Goal: Task Accomplishment & Management: Manage account settings

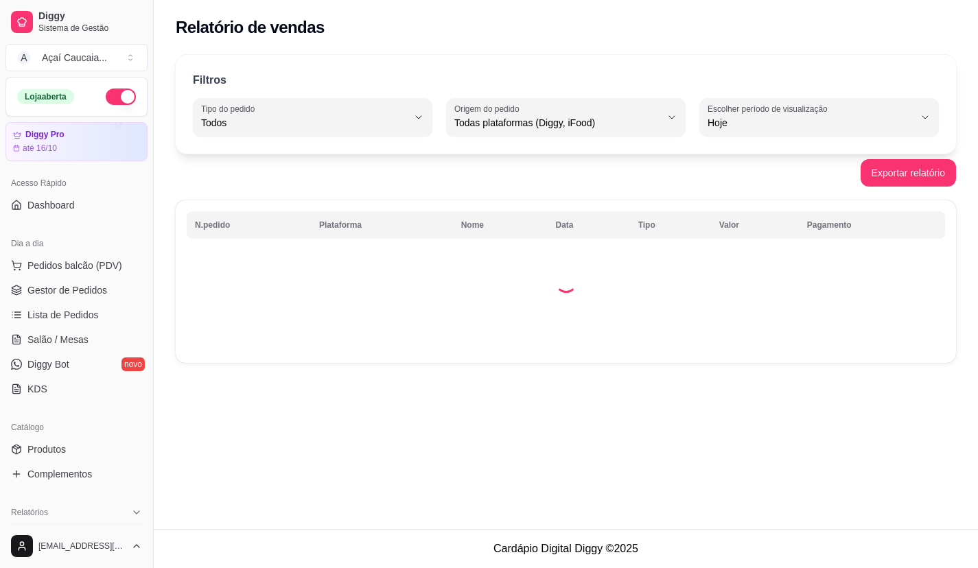
select select "ALL"
select select "0"
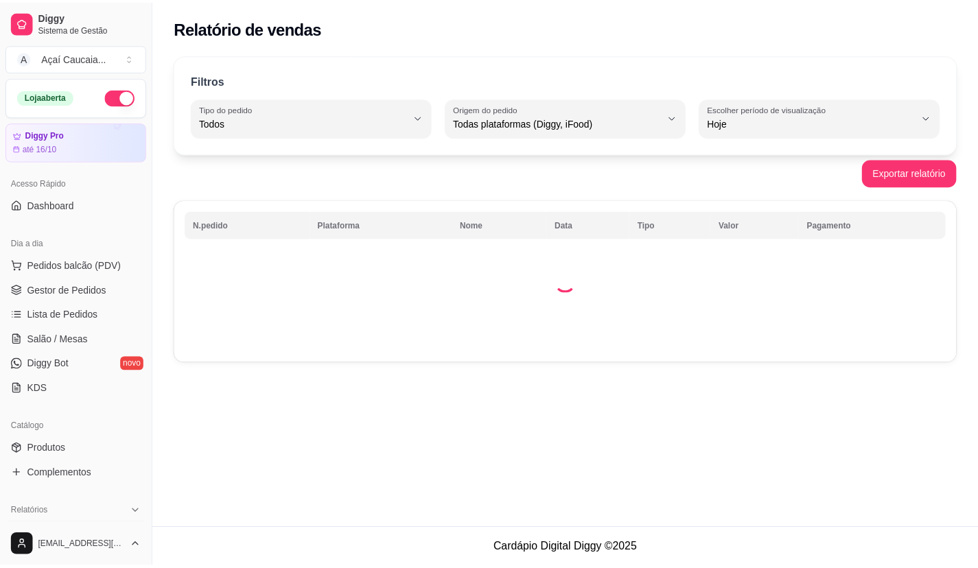
scroll to position [76, 0]
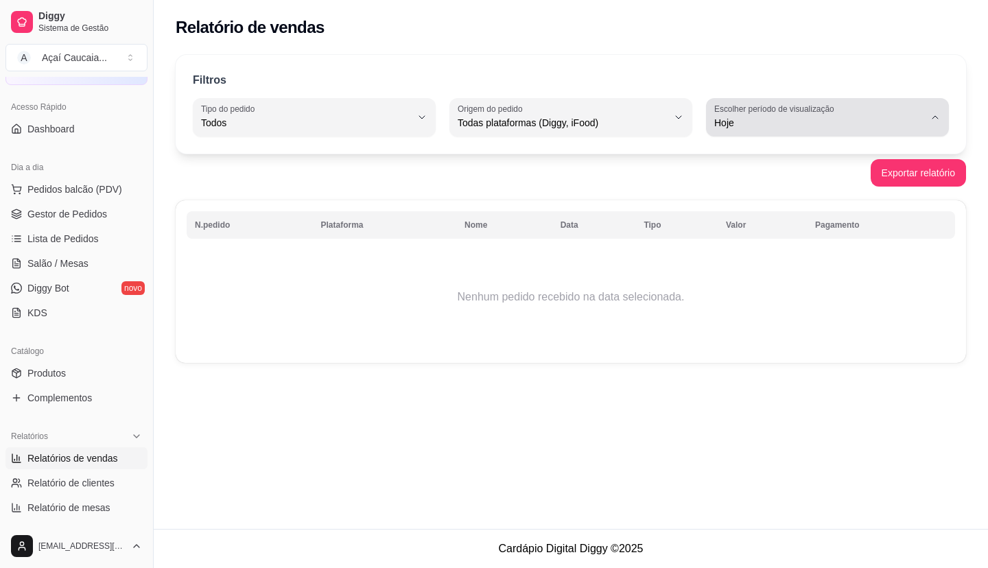
click at [751, 126] on span "Hoje" at bounding box center [819, 123] width 210 height 14
click at [742, 174] on span "Ontem" at bounding box center [820, 178] width 199 height 13
type input "1"
select select "1"
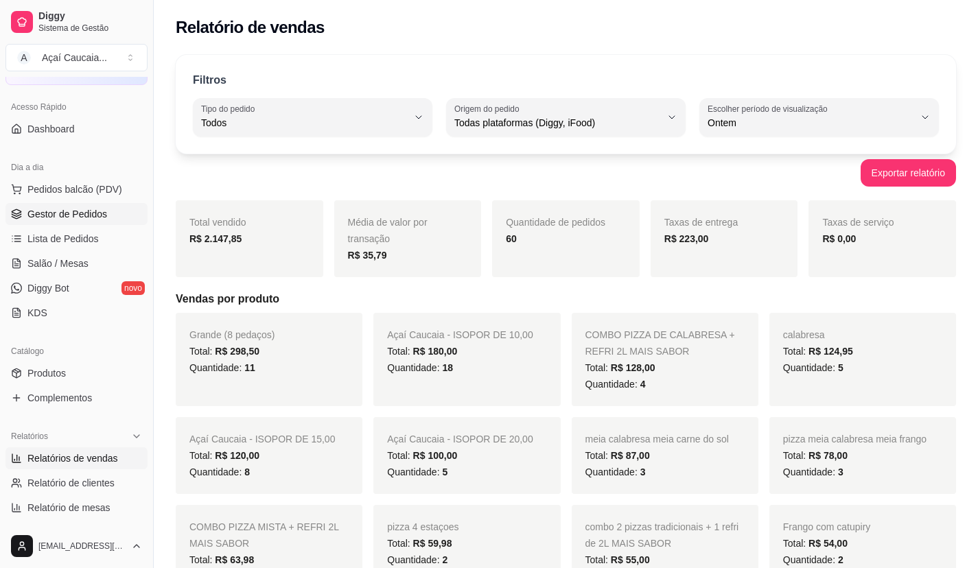
click at [93, 220] on span "Gestor de Pedidos" at bounding box center [67, 214] width 80 height 14
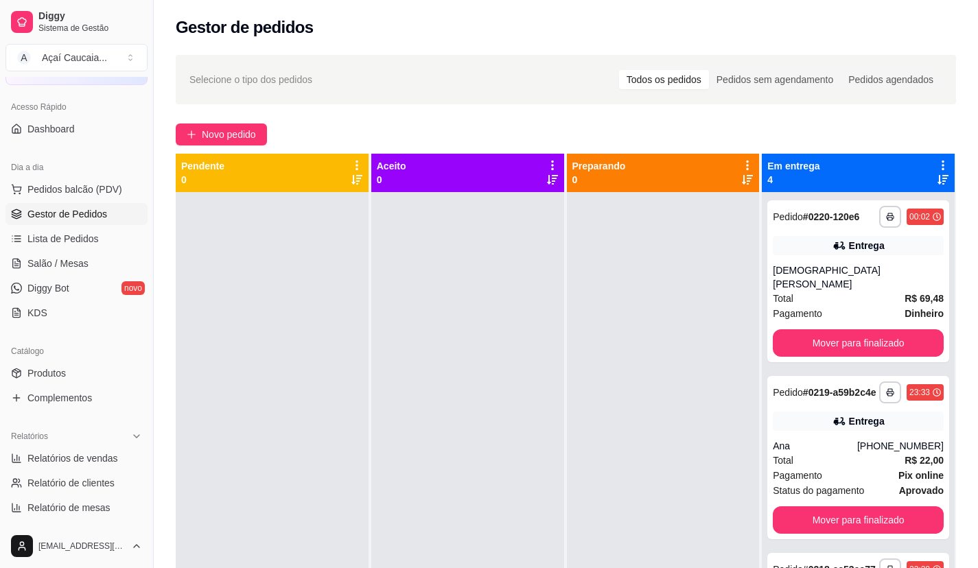
click at [5, 203] on link "Gestor de Pedidos" at bounding box center [76, 214] width 142 height 22
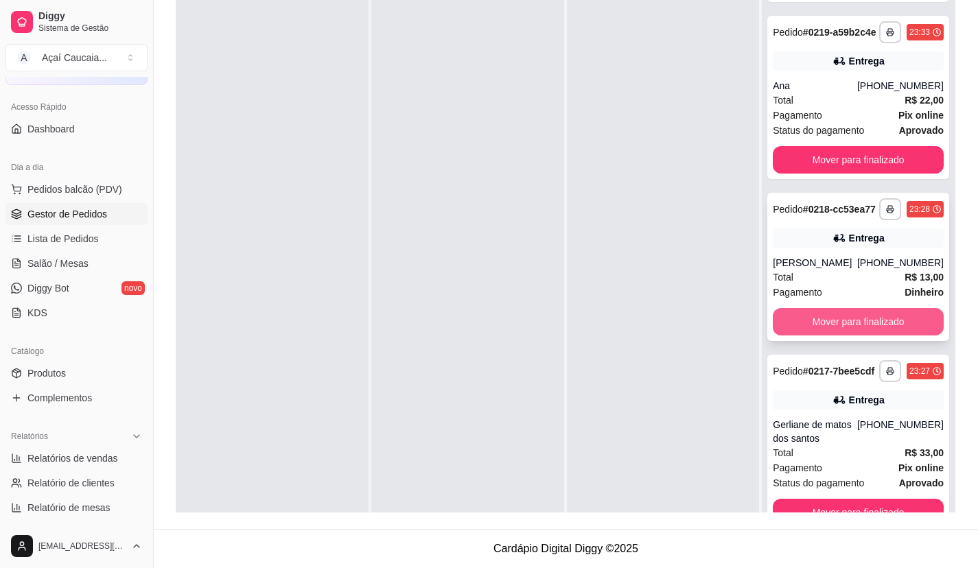
click at [802, 319] on button "Mover para finalizado" at bounding box center [858, 321] width 171 height 27
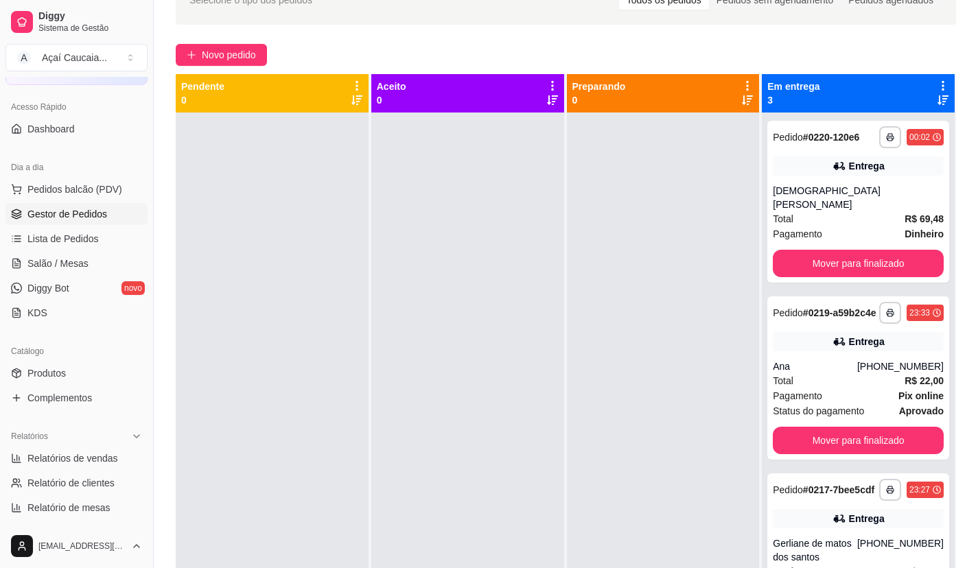
scroll to position [72, 0]
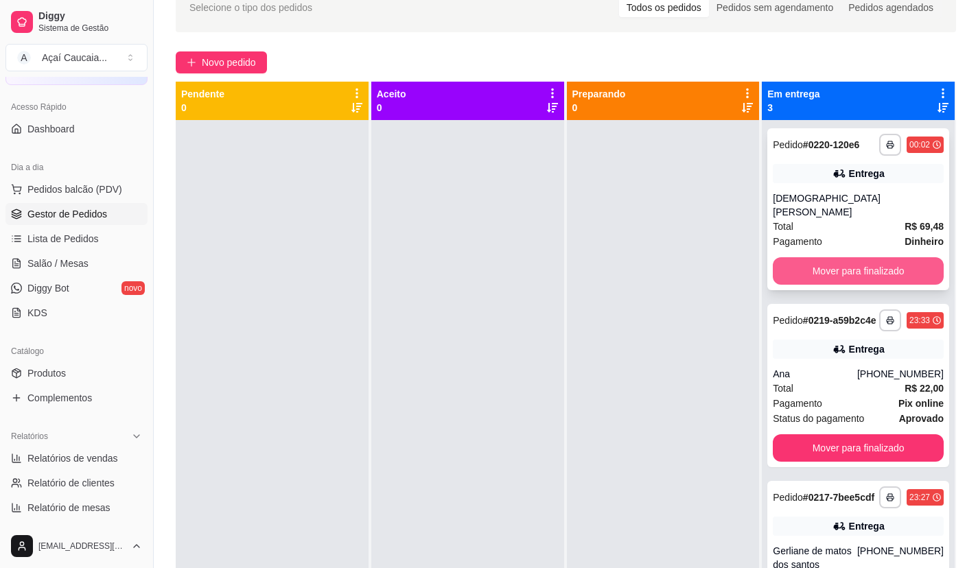
click at [900, 257] on button "Mover para finalizado" at bounding box center [858, 270] width 171 height 27
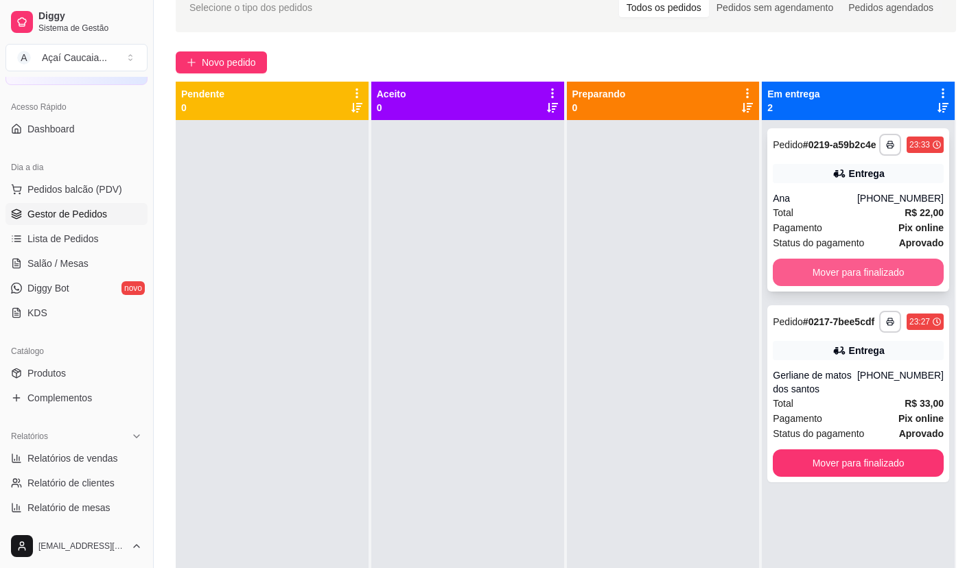
click at [902, 263] on button "Mover para finalizado" at bounding box center [858, 272] width 171 height 27
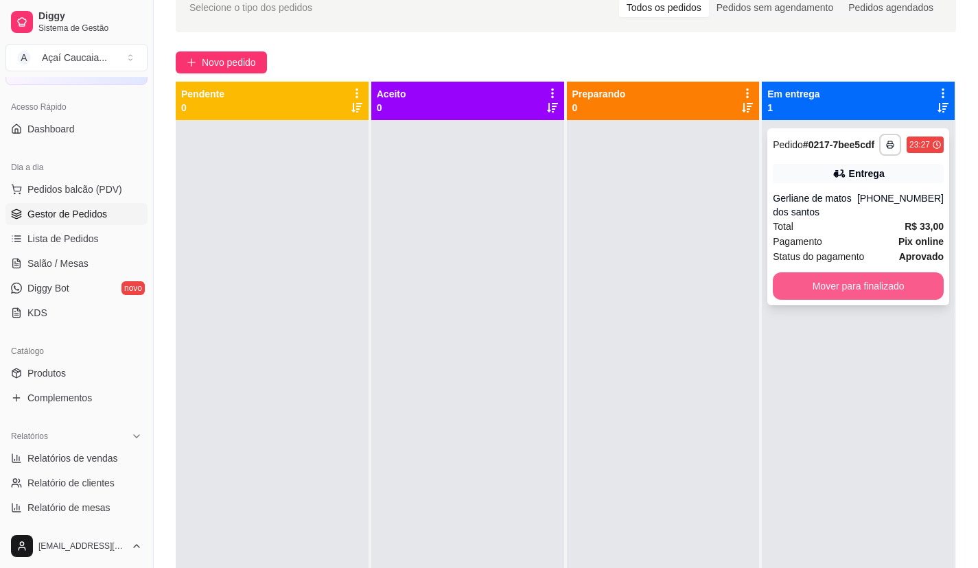
click at [906, 282] on button "Mover para finalizado" at bounding box center [858, 285] width 171 height 27
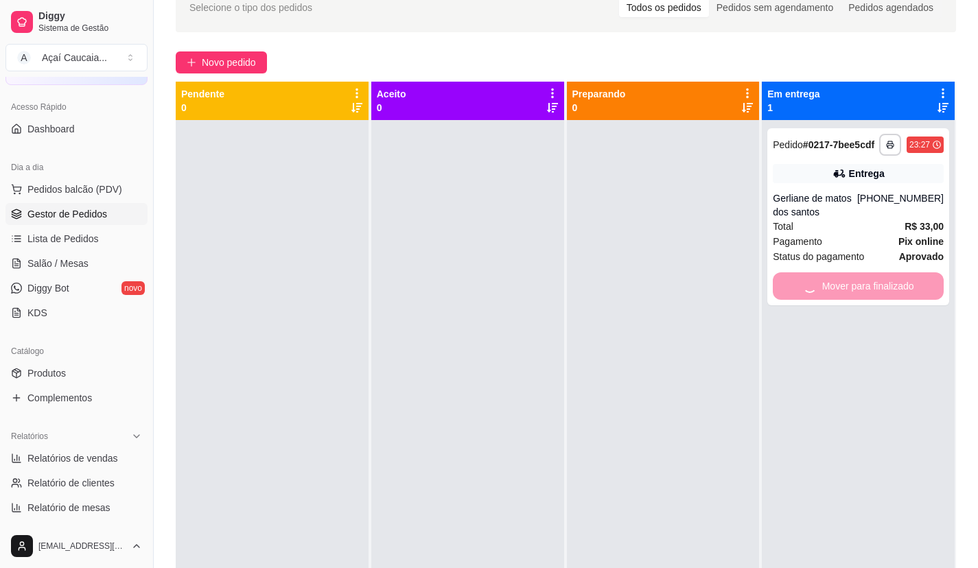
click at [544, 262] on div at bounding box center [467, 404] width 193 height 568
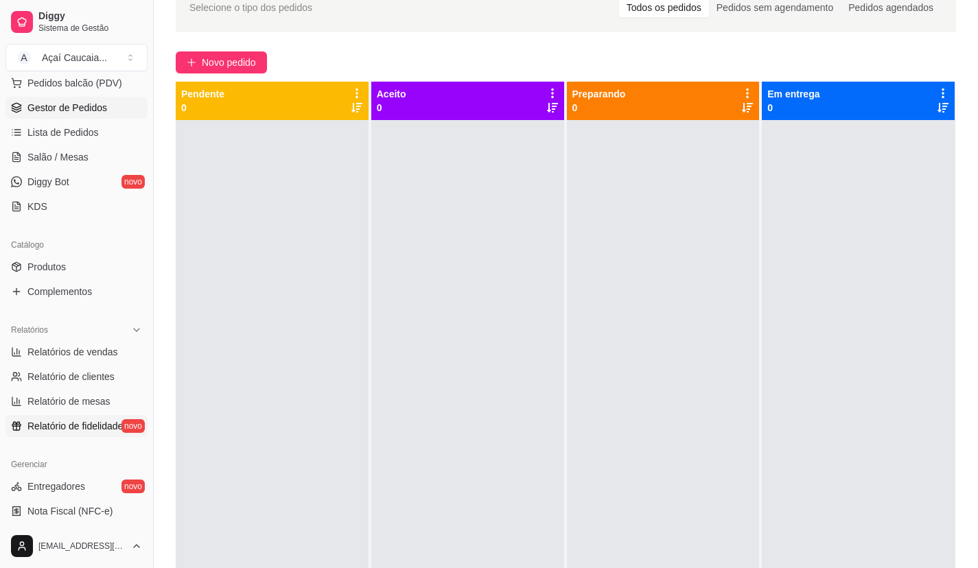
scroll to position [213, 0]
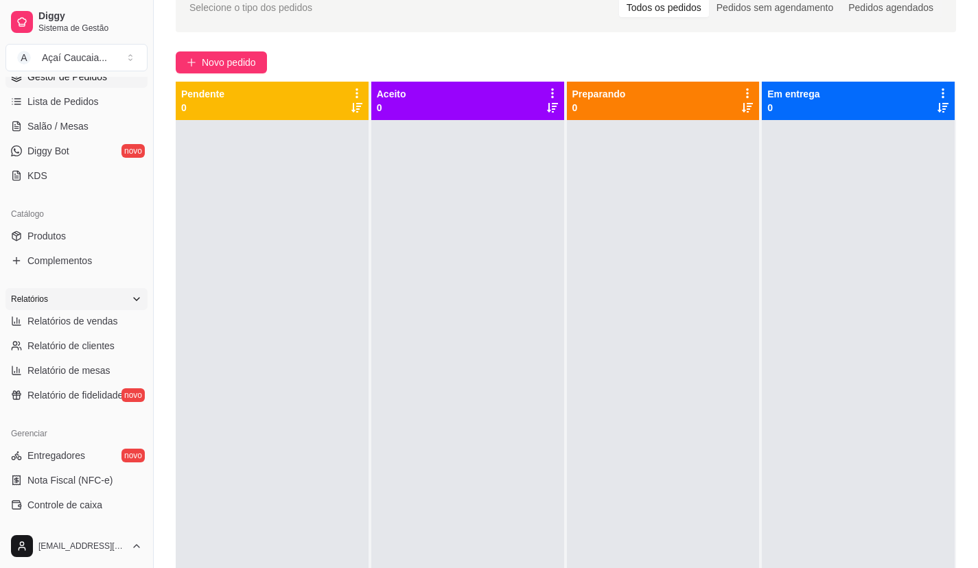
click at [94, 309] on div "Relatórios" at bounding box center [76, 299] width 142 height 22
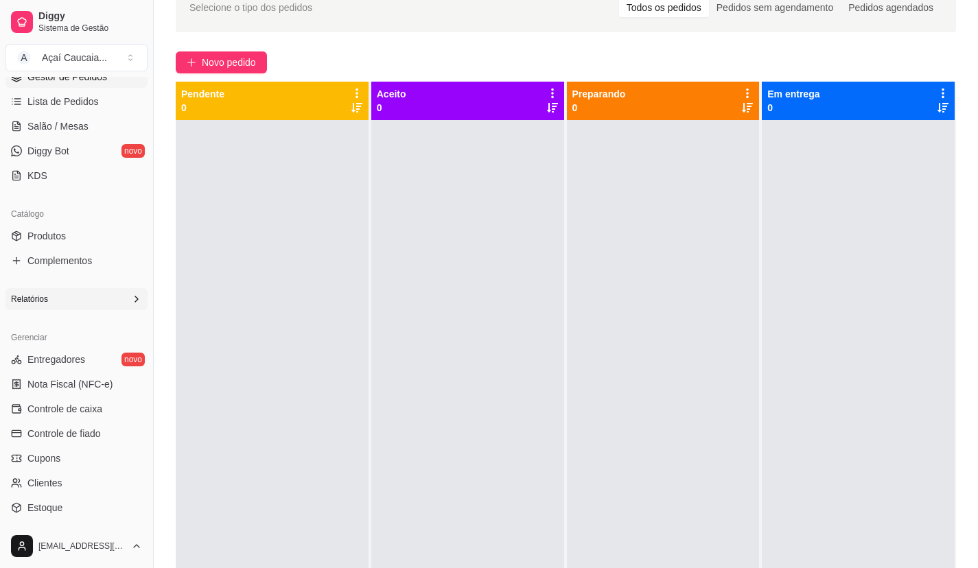
click at [103, 298] on div "Relatórios" at bounding box center [76, 299] width 142 height 22
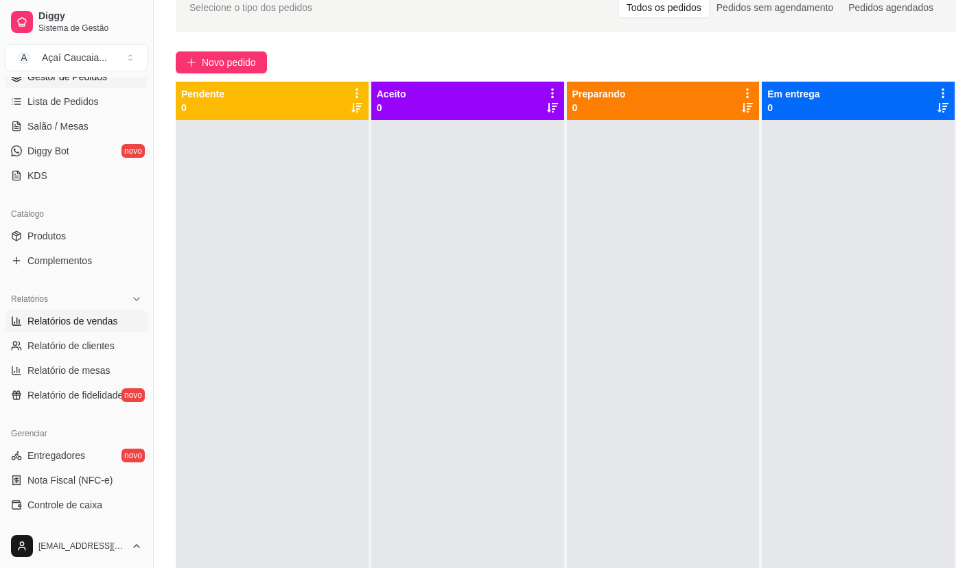
click at [101, 324] on span "Relatórios de vendas" at bounding box center [72, 321] width 91 height 14
select select "ALL"
select select "0"
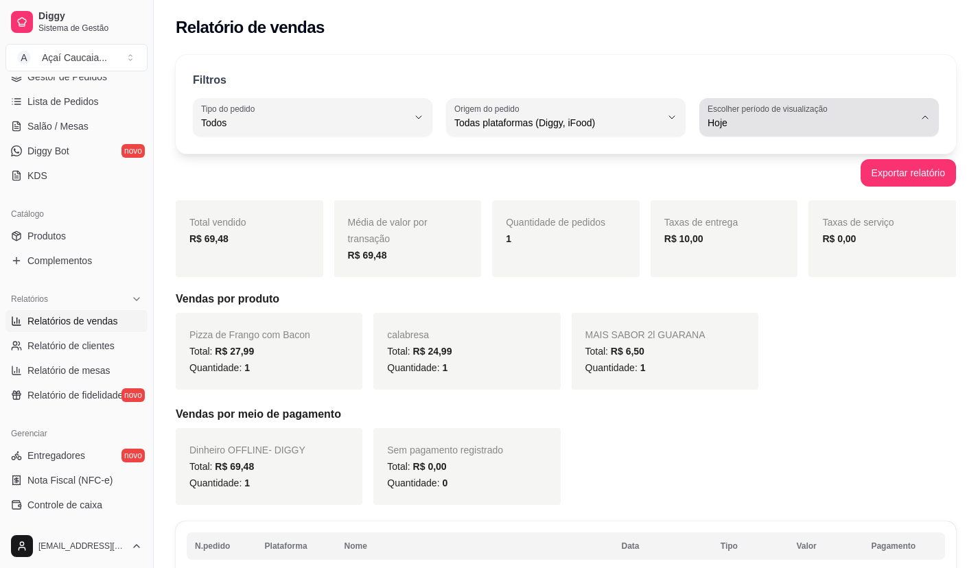
click at [736, 134] on button "Escolher período de visualização Hoje" at bounding box center [818, 117] width 239 height 38
click at [649, 239] on div "Total vendido R$ 69,48 Média de valor por transação R$ 69,48 Quantidade de pedi…" at bounding box center [566, 238] width 780 height 77
click at [740, 118] on span "Hoje" at bounding box center [810, 123] width 207 height 14
click at [739, 178] on span "Ontem" at bounding box center [812, 178] width 196 height 13
type input "1"
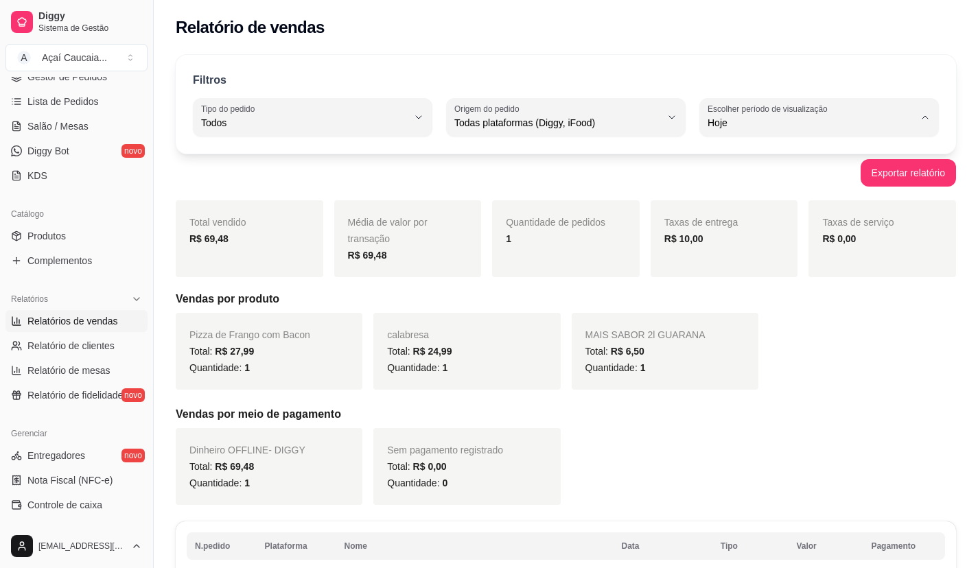
select select "1"
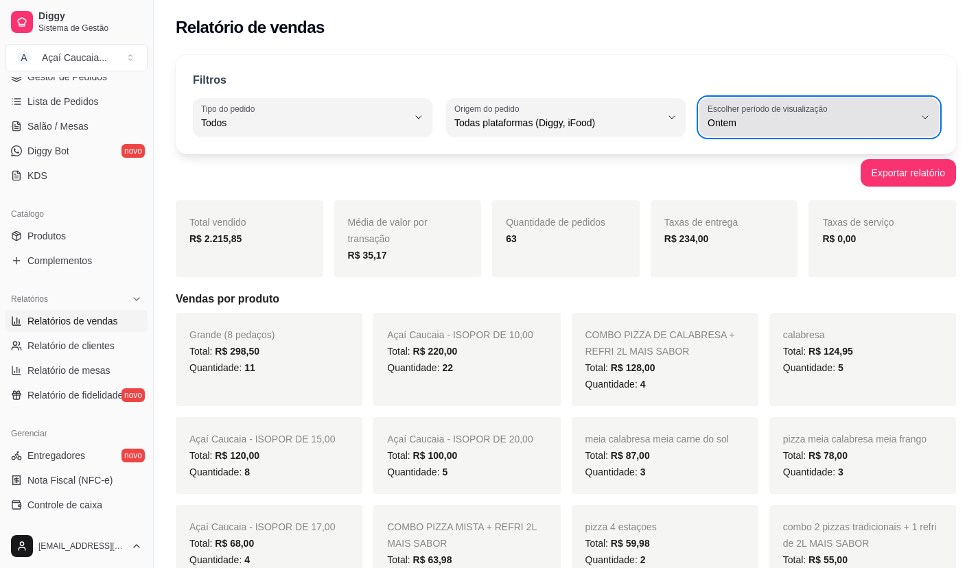
click at [763, 99] on button "Escolher período de visualização Ontem" at bounding box center [818, 117] width 239 height 38
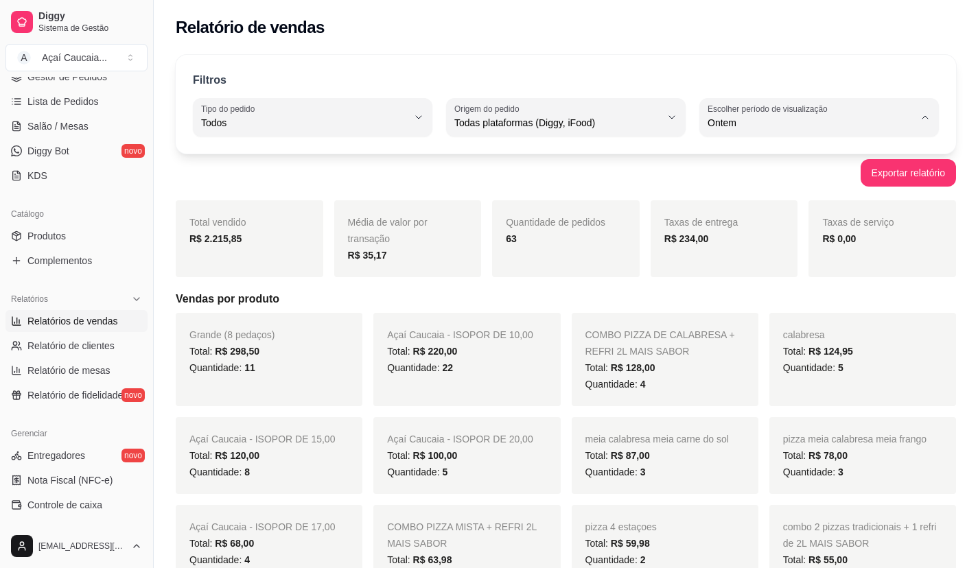
click at [757, 161] on span "Hoje" at bounding box center [812, 155] width 196 height 13
type input "0"
select select "0"
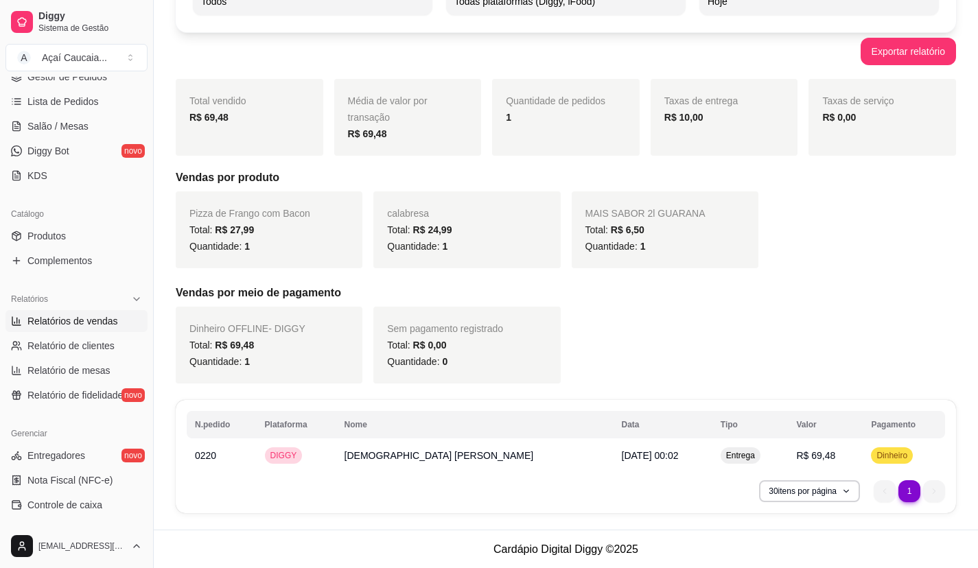
scroll to position [122, 0]
click at [622, 454] on span "[DATE] 00:02" at bounding box center [650, 454] width 57 height 11
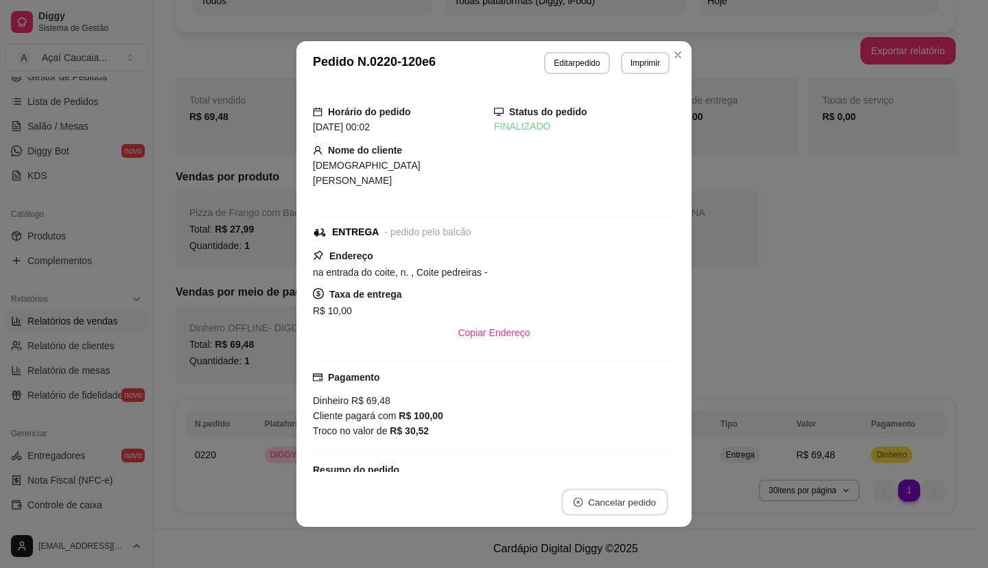
click at [589, 501] on button "Cancelar pedido" at bounding box center [614, 502] width 106 height 27
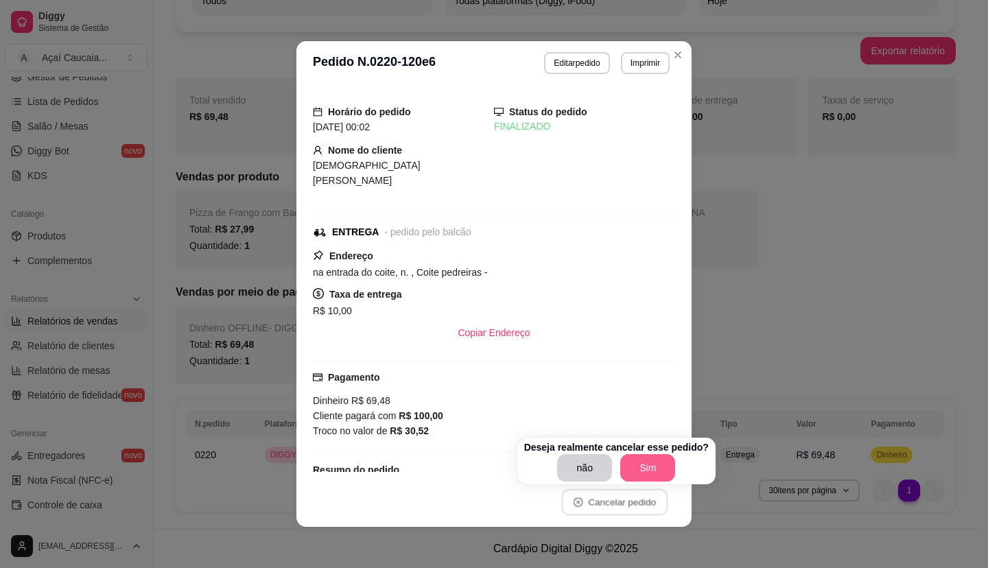
click at [630, 462] on button "Sim" at bounding box center [647, 467] width 55 height 27
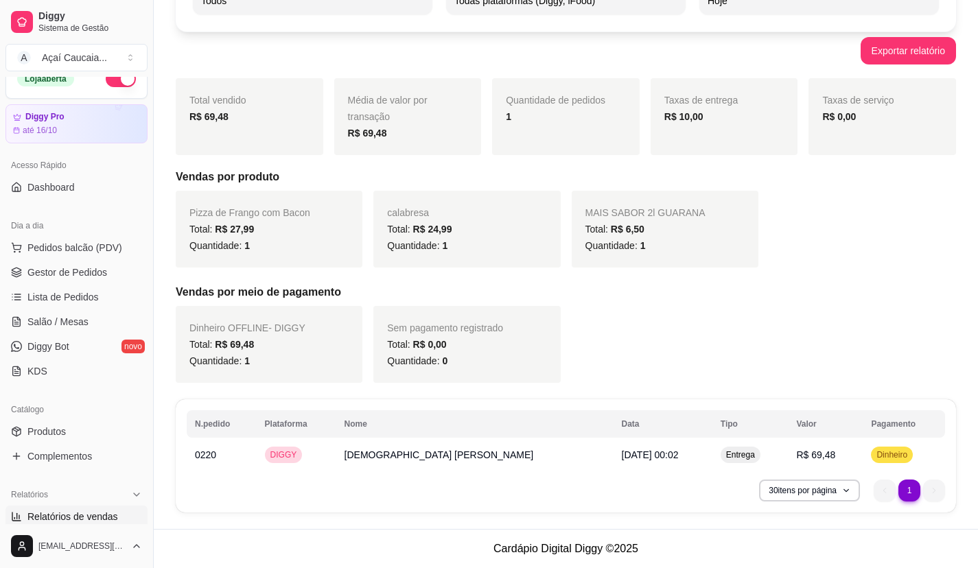
scroll to position [0, 0]
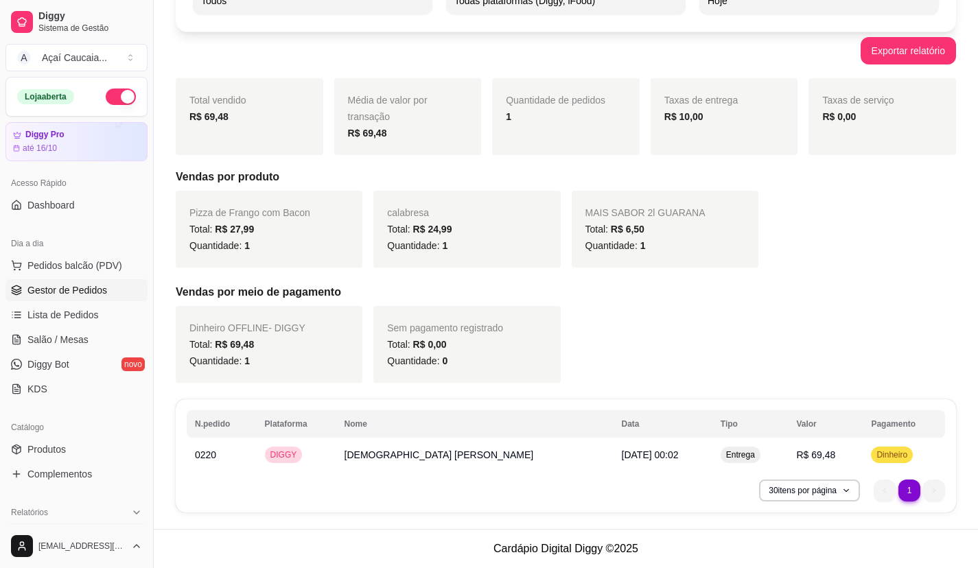
click at [74, 283] on link "Gestor de Pedidos" at bounding box center [76, 290] width 142 height 22
